Goal: Information Seeking & Learning: Compare options

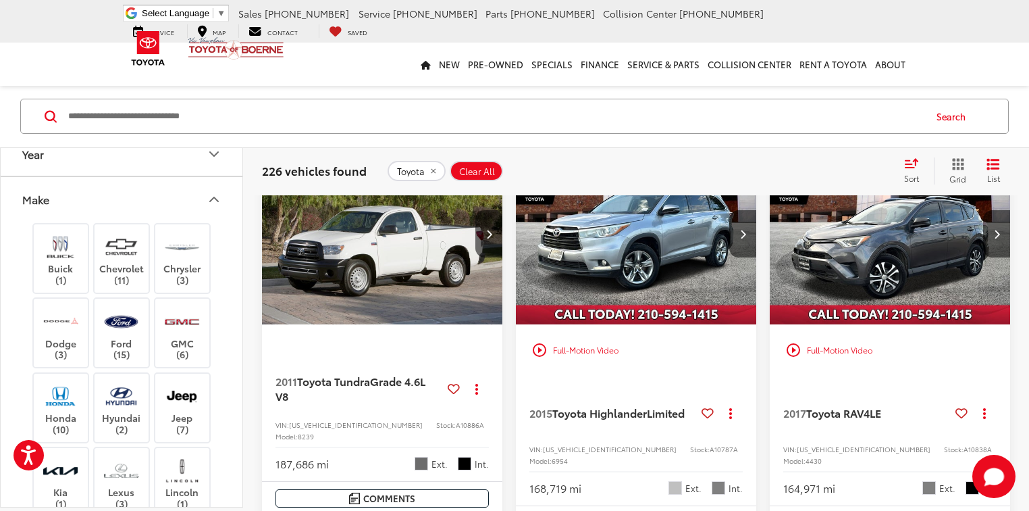
scroll to position [540, 0]
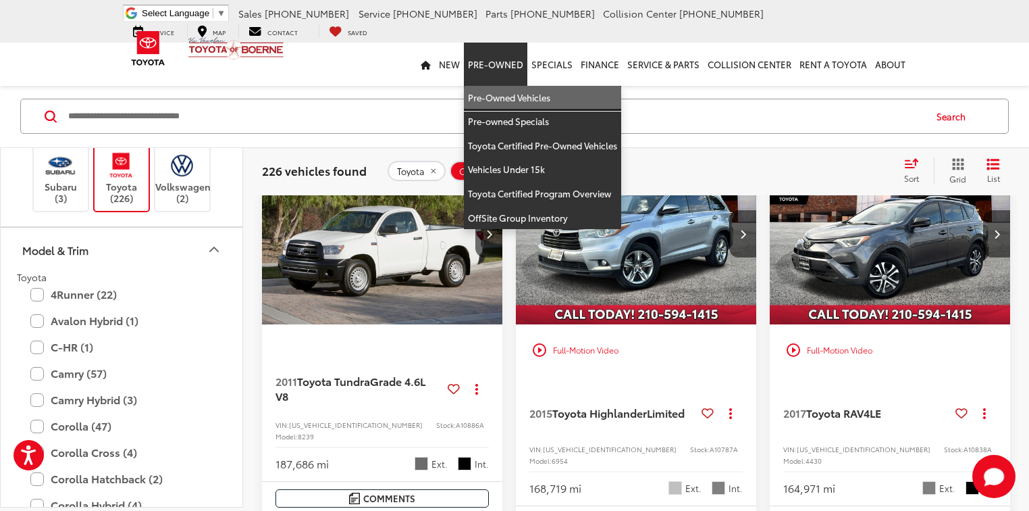
drag, startPoint x: 494, startPoint y: 92, endPoint x: 189, endPoint y: 95, distance: 305.3
click at [495, 93] on link "Pre-Owned Vehicles" at bounding box center [542, 98] width 157 height 24
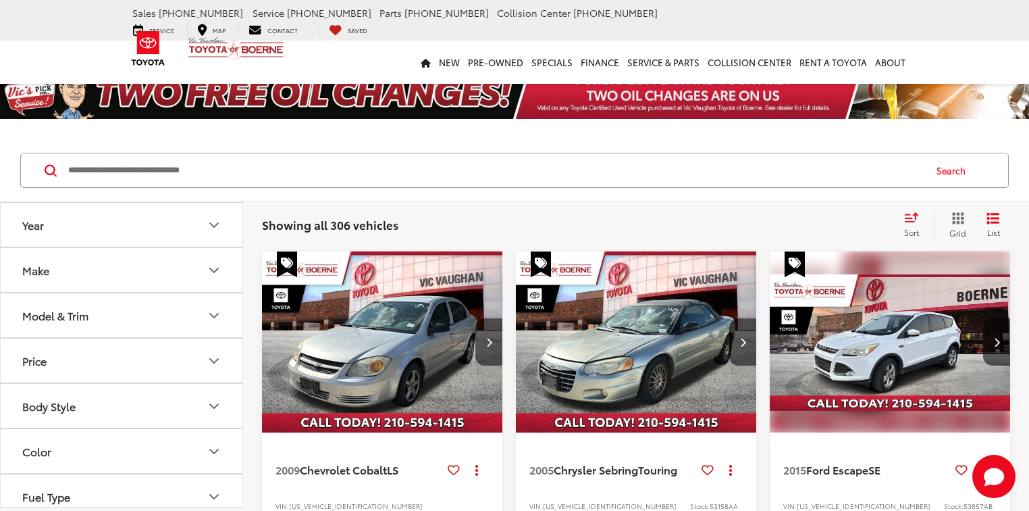
click at [105, 262] on button "Make" at bounding box center [122, 270] width 243 height 44
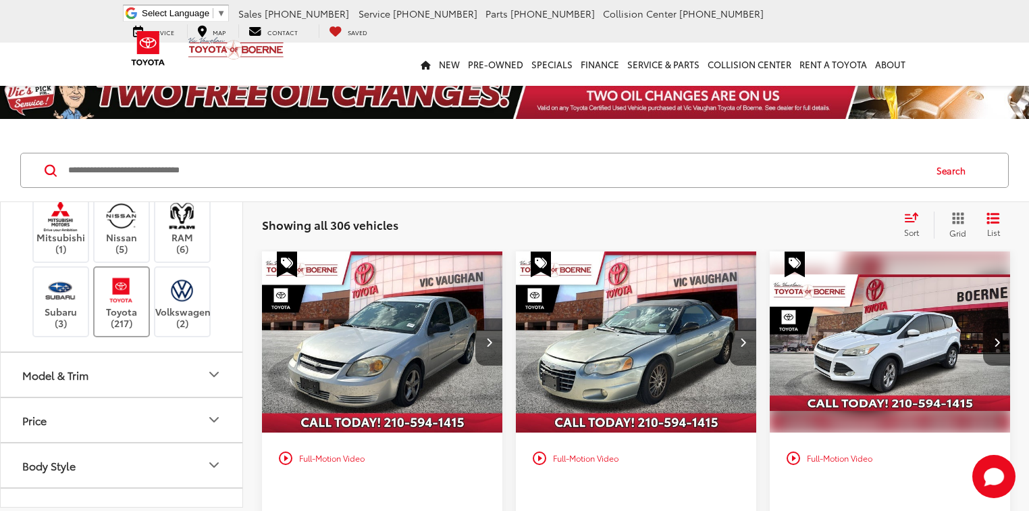
click at [132, 297] on img at bounding box center [121, 290] width 37 height 32
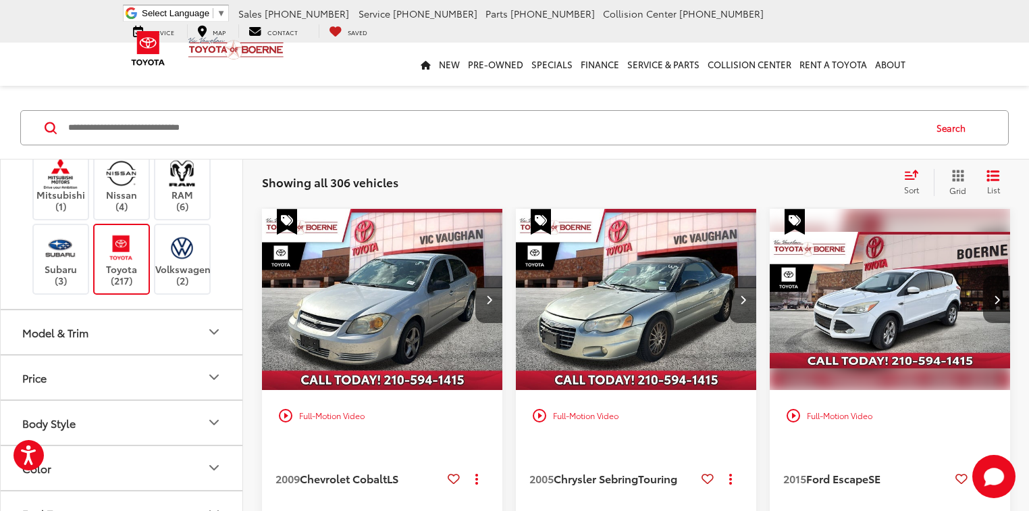
scroll to position [216, 0]
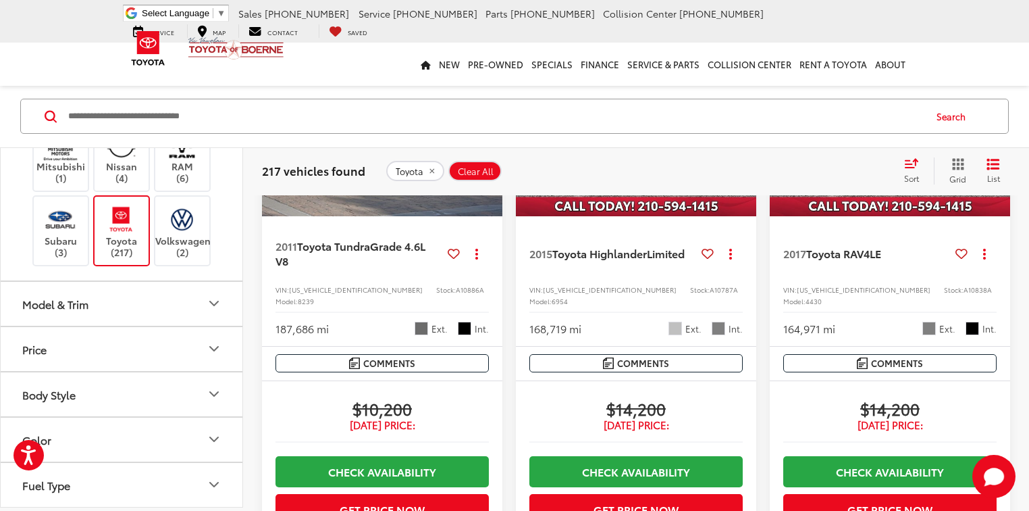
click at [158, 305] on button "Model & Trim" at bounding box center [122, 304] width 243 height 44
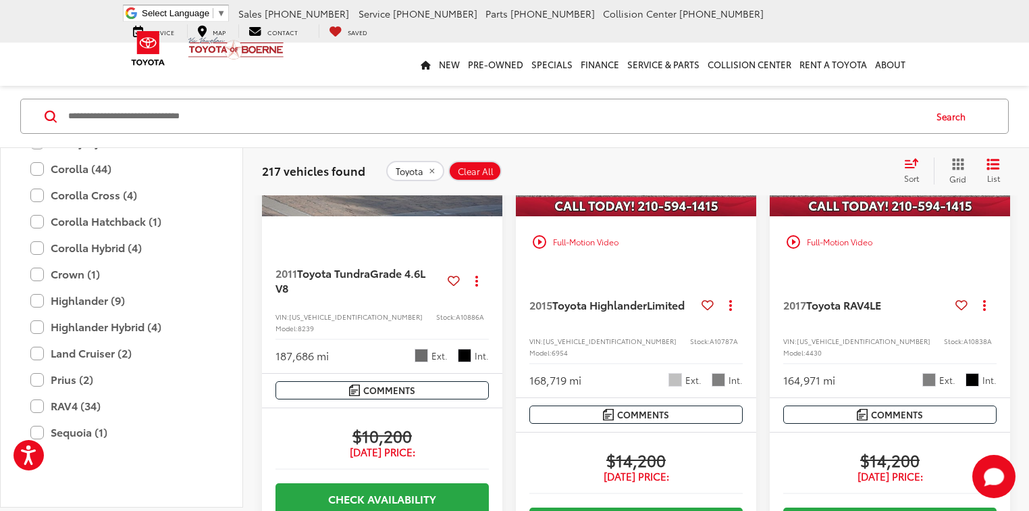
scroll to position [702, 0]
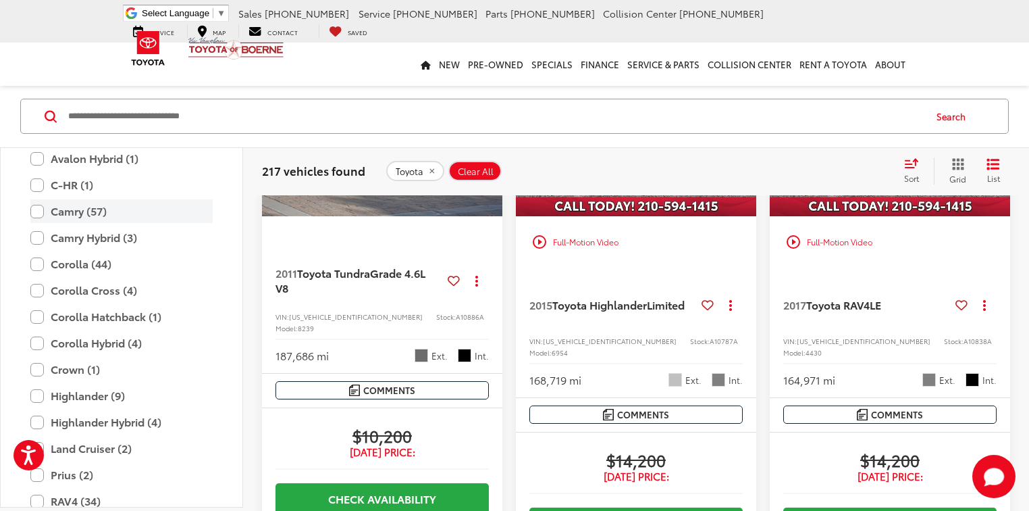
click at [38, 205] on label "Camry (57)" at bounding box center [121, 212] width 182 height 24
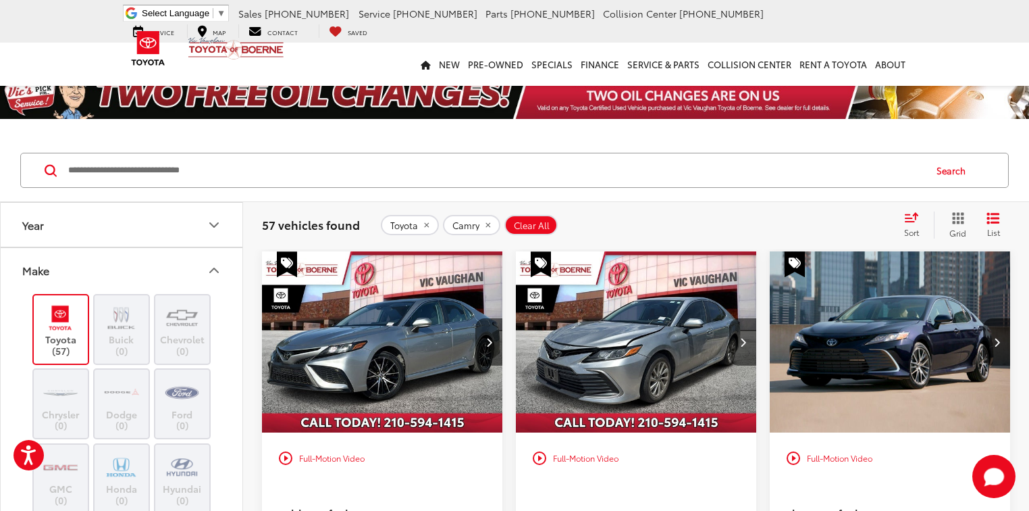
click at [148, 228] on button "Year" at bounding box center [122, 225] width 243 height 44
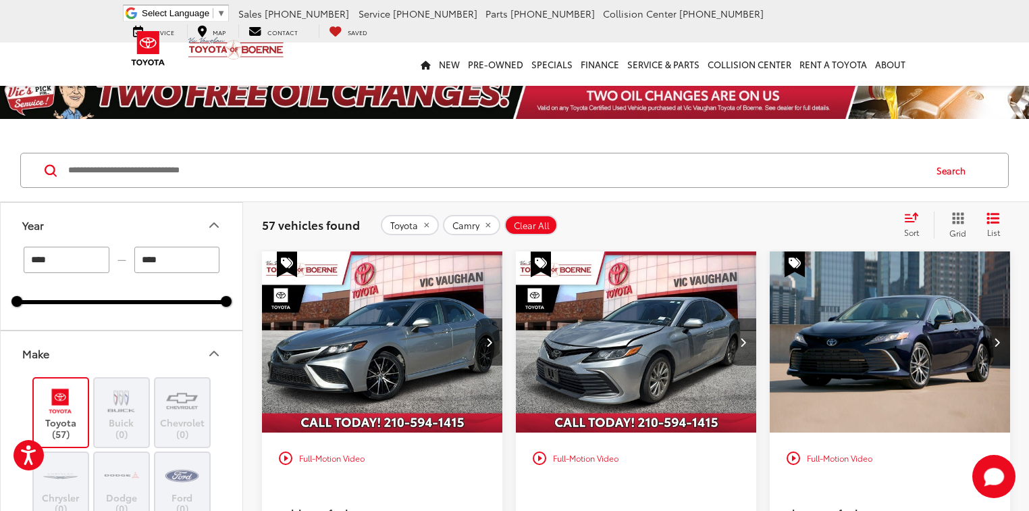
click at [103, 261] on input "****" at bounding box center [67, 260] width 86 height 26
type input "****"
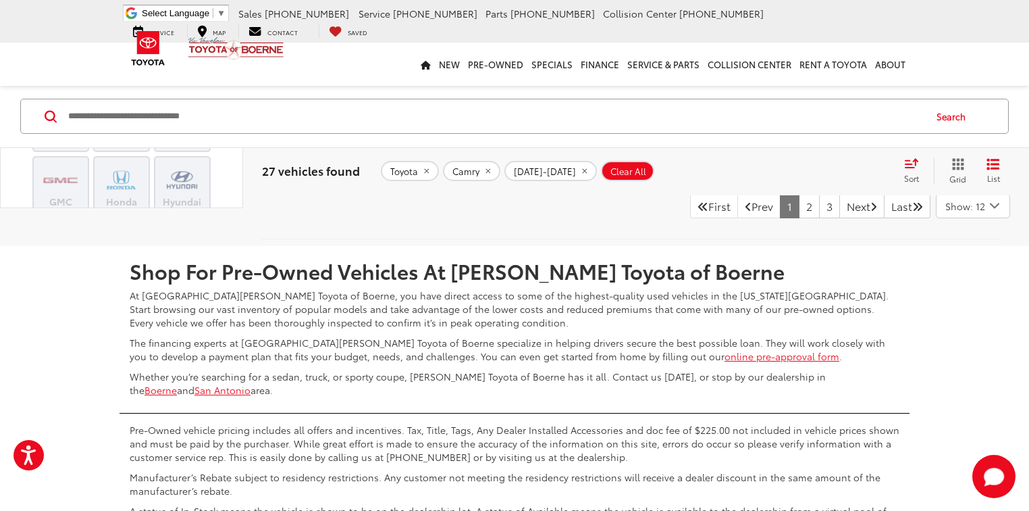
scroll to position [3134, 0]
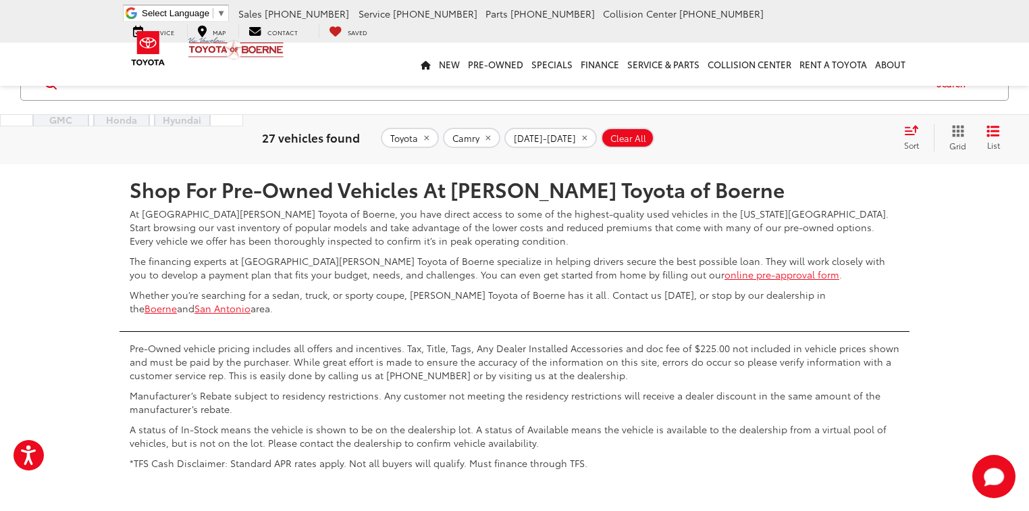
click at [799, 136] on link "2" at bounding box center [809, 124] width 21 height 24
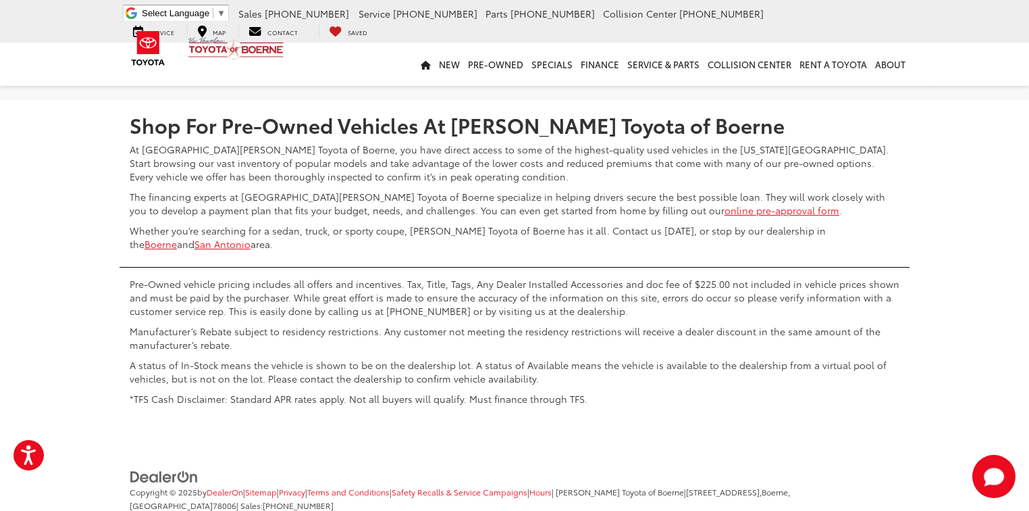
scroll to position [3188, 0]
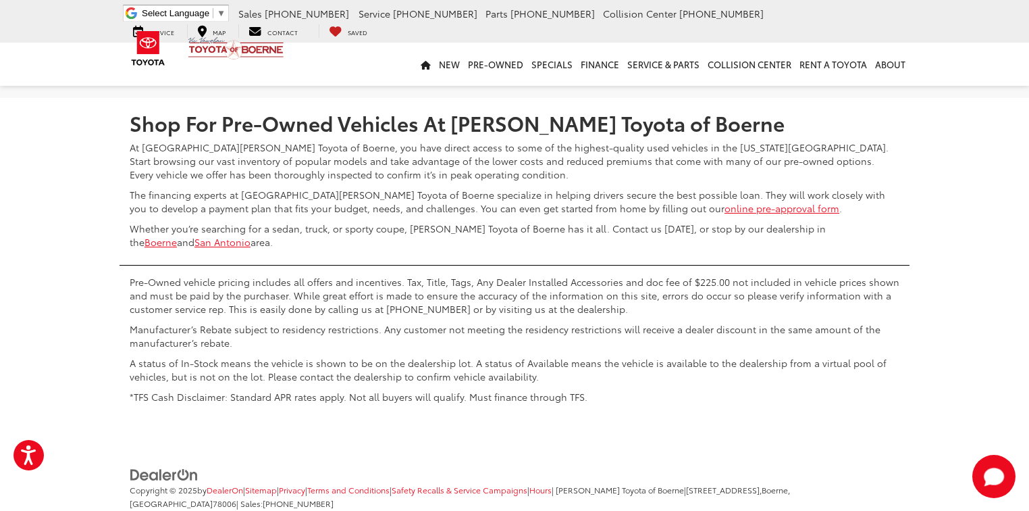
click at [819, 70] on link "3" at bounding box center [829, 58] width 21 height 24
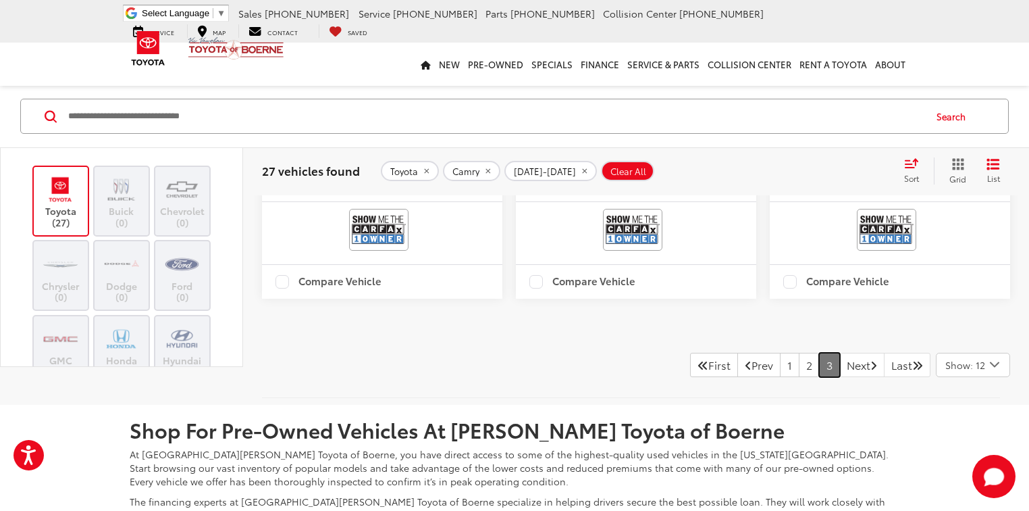
scroll to position [756, 0]
